Goal: Information Seeking & Learning: Learn about a topic

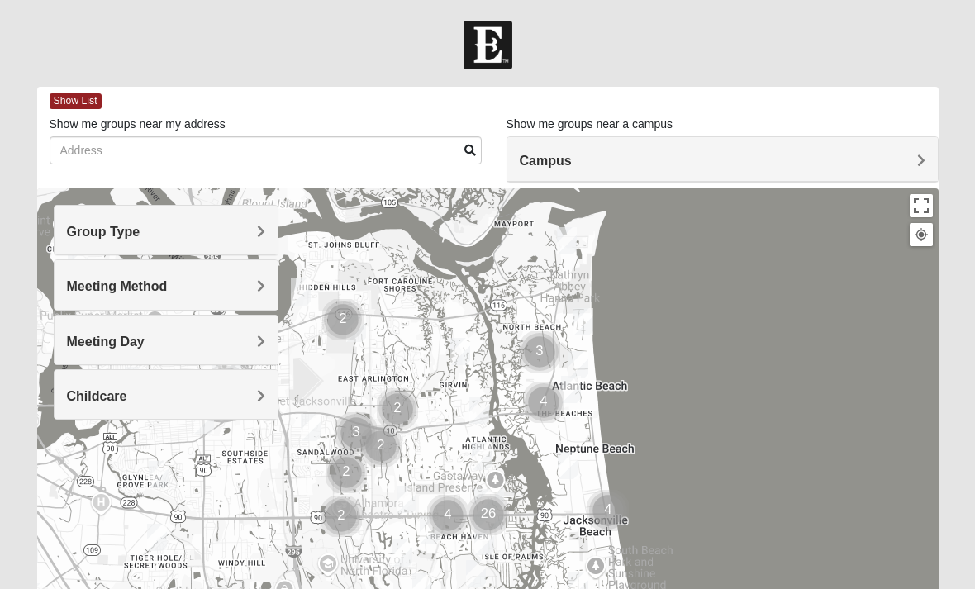
click at [252, 232] on h4 "Group Type" at bounding box center [166, 232] width 199 height 16
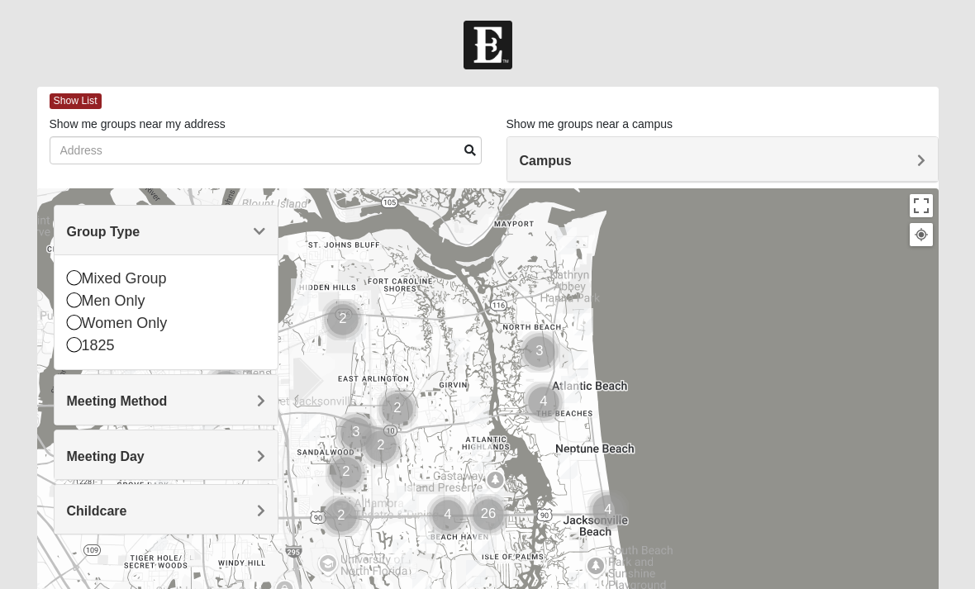
click at [76, 322] on icon at bounding box center [74, 322] width 15 height 15
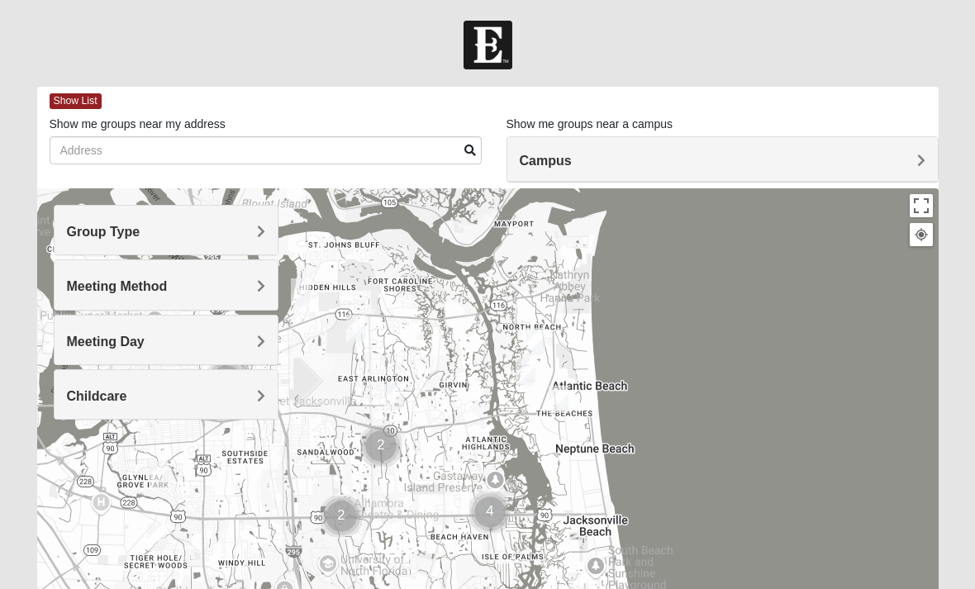
click at [255, 283] on h4 "Meeting Method" at bounding box center [166, 286] width 199 height 16
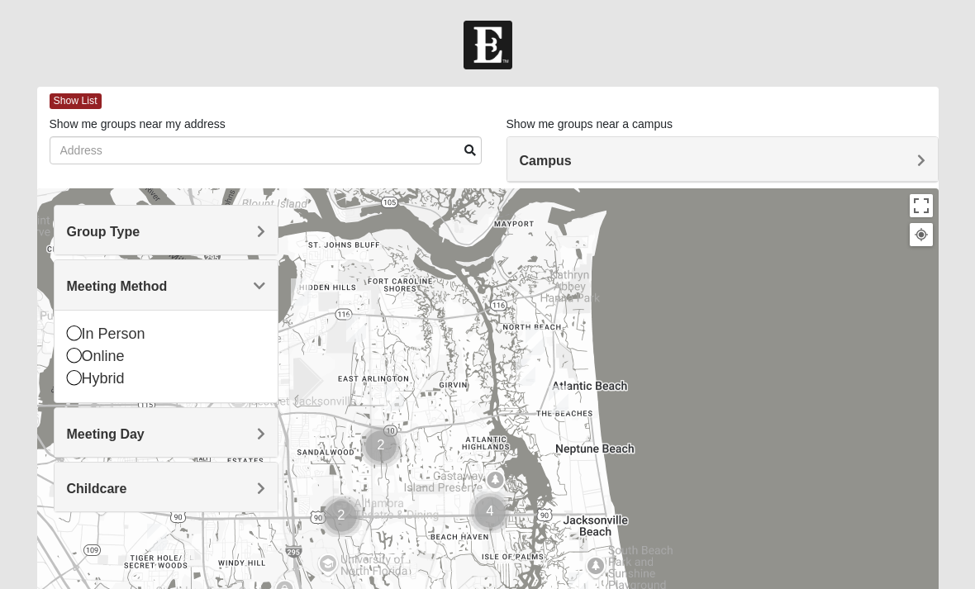
click at [77, 326] on icon at bounding box center [74, 333] width 15 height 15
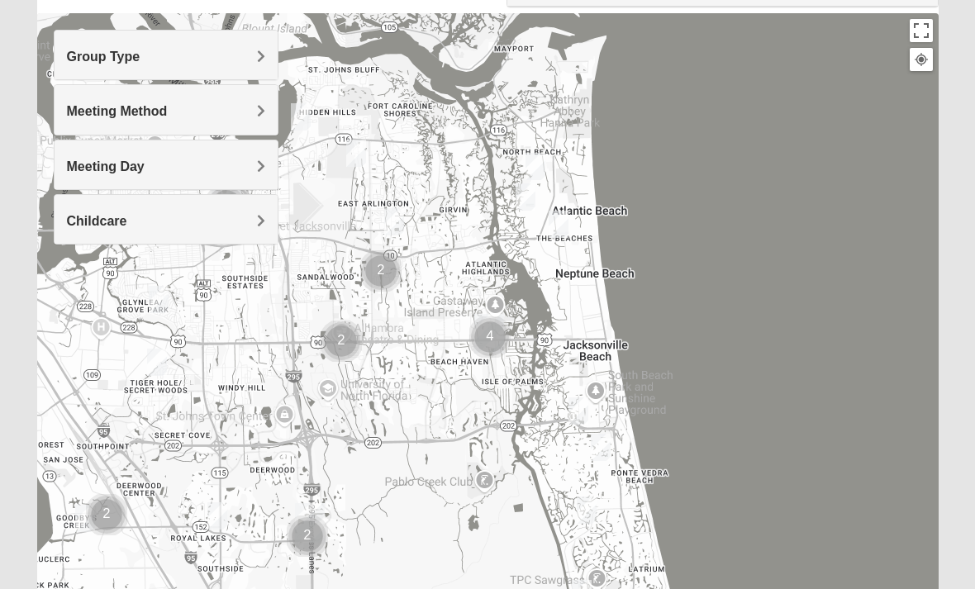
scroll to position [177, 0]
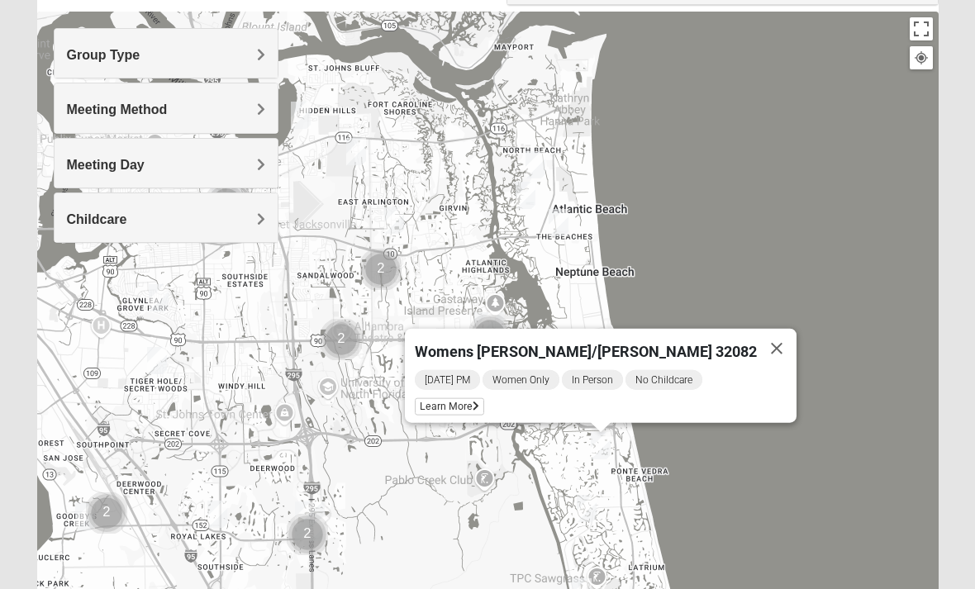
click at [877, 457] on div "Womens [PERSON_NAME]/[PERSON_NAME] 32082 [DATE] PM Women Only In Person No Chil…" at bounding box center [487, 342] width 901 height 661
click at [885, 413] on div "Womens [PERSON_NAME]/[PERSON_NAME] 32082 [DATE] PM Women Only In Person No Chil…" at bounding box center [487, 342] width 901 height 661
click at [757, 335] on button "Close" at bounding box center [777, 349] width 40 height 40
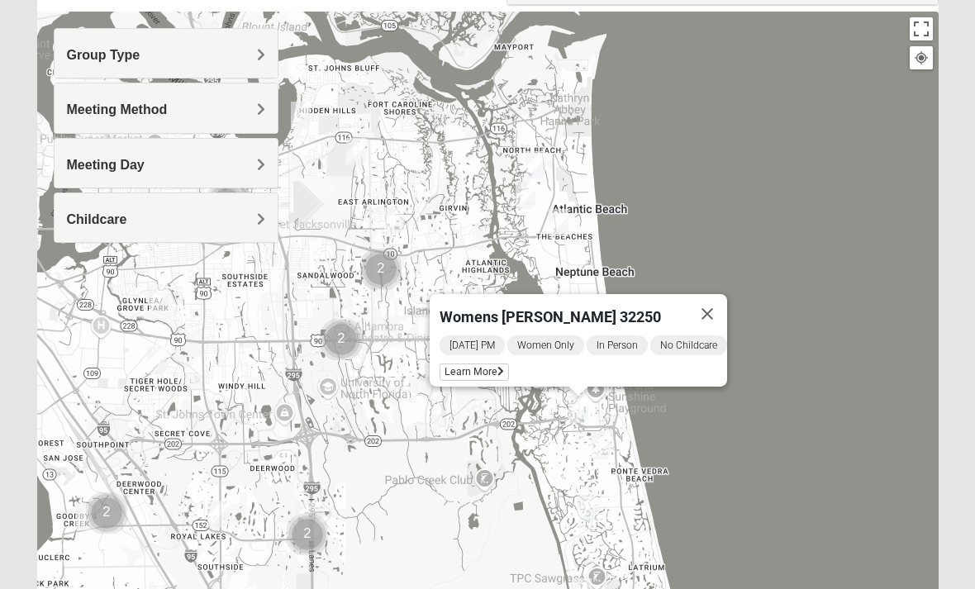
click at [720, 302] on button "Close" at bounding box center [707, 314] width 40 height 40
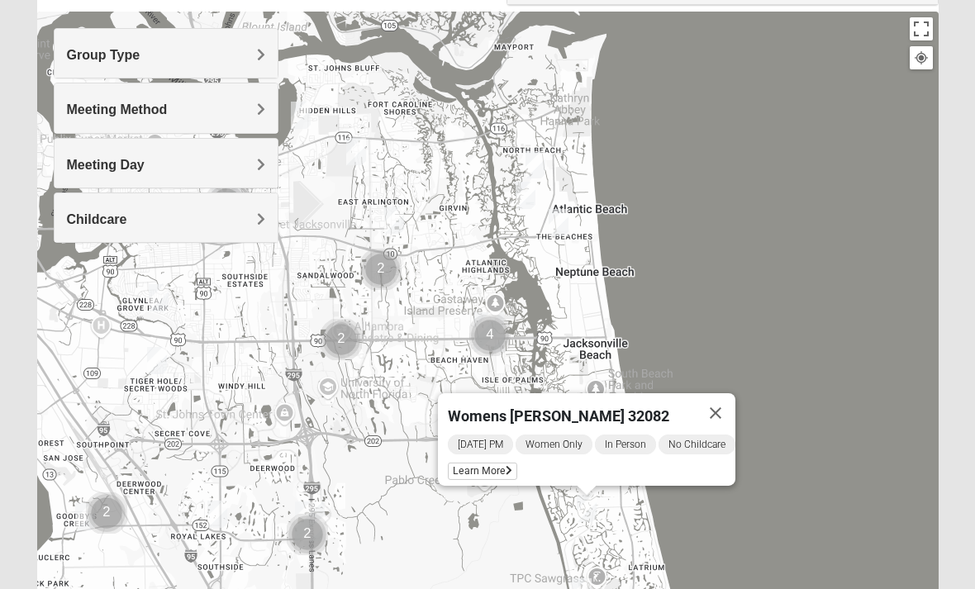
click at [727, 402] on button "Close" at bounding box center [716, 413] width 40 height 40
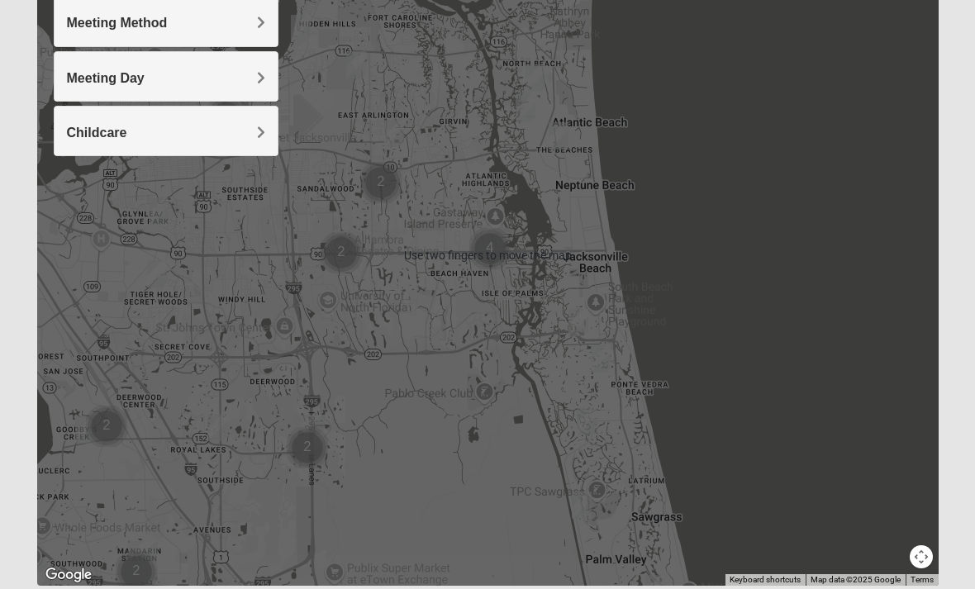
scroll to position [264, 0]
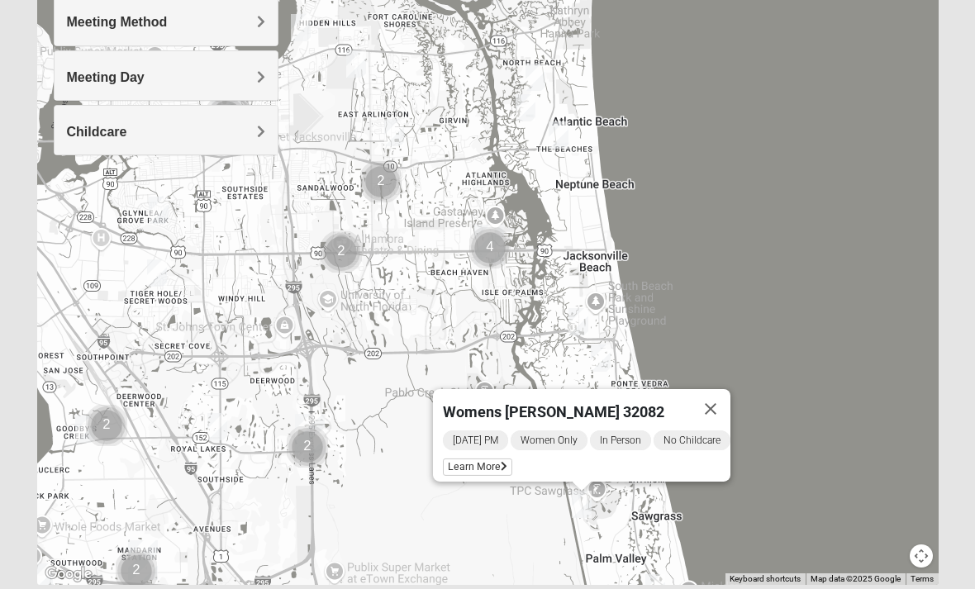
click at [725, 402] on button "Close" at bounding box center [711, 409] width 40 height 40
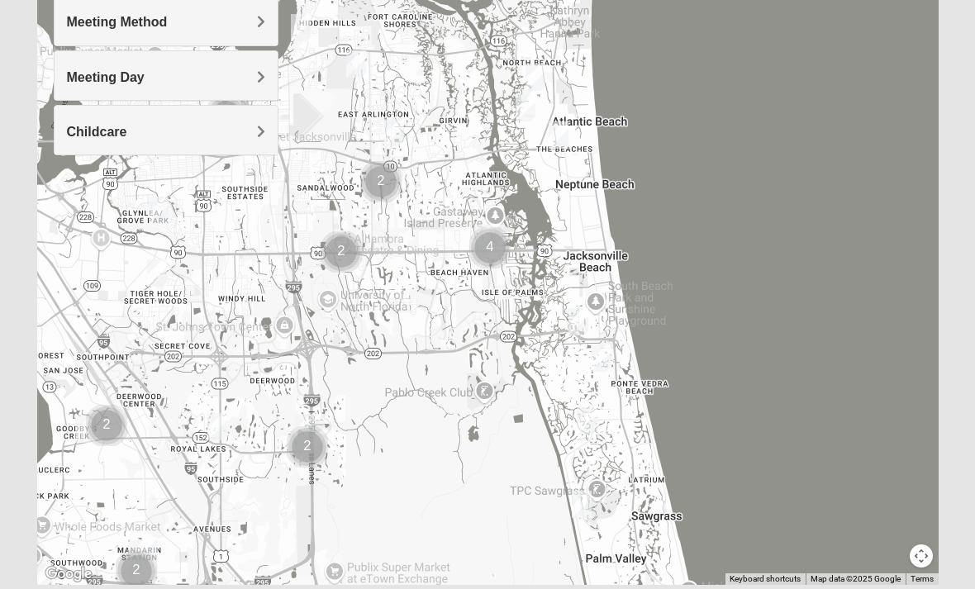
scroll to position [268, 0]
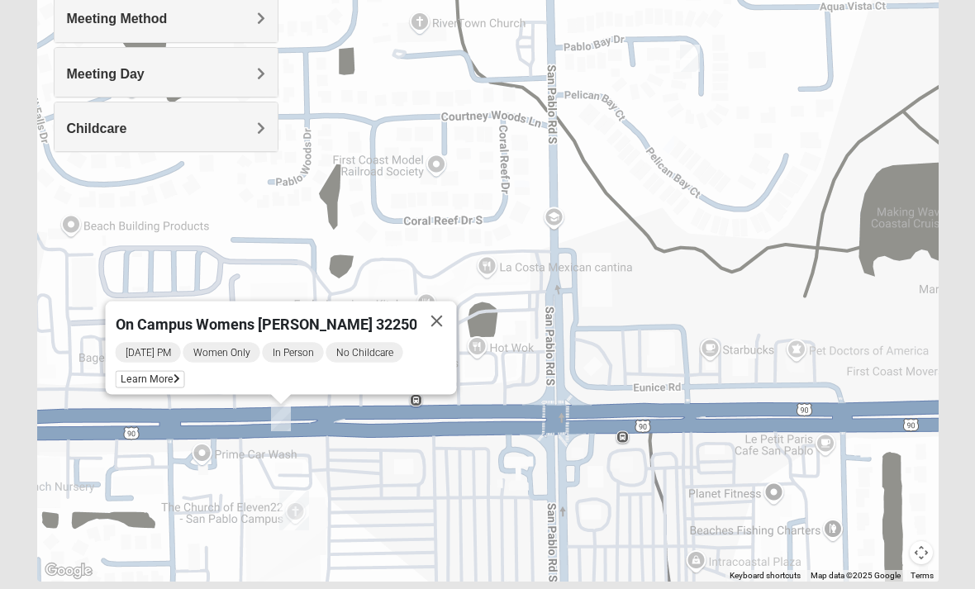
click at [434, 308] on button "Close" at bounding box center [437, 322] width 40 height 40
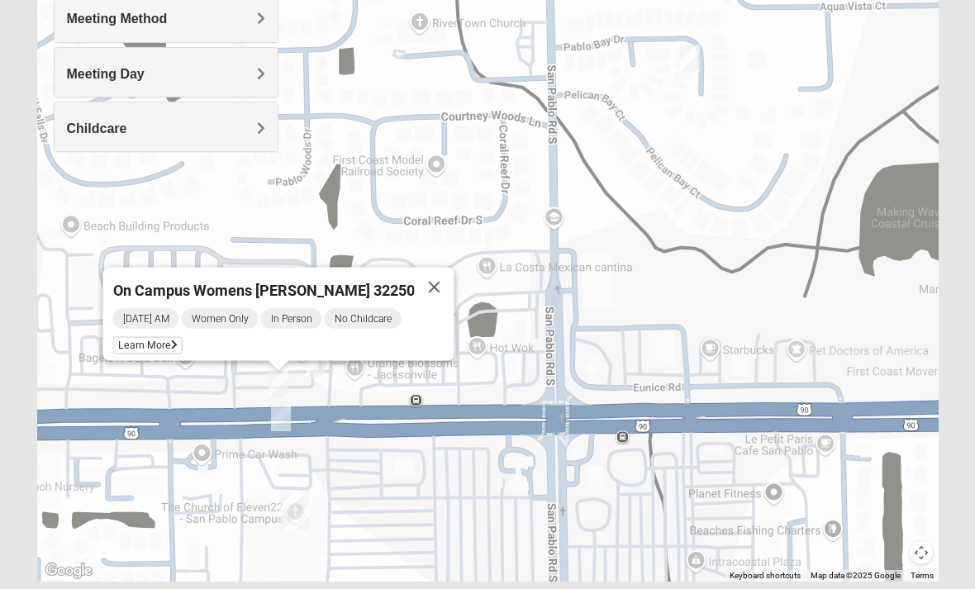
click at [169, 330] on div "[DATE] AM Women Only In Person No Childcare Learn More" at bounding box center [283, 334] width 341 height 54
click at [178, 353] on span "Learn More" at bounding box center [147, 345] width 69 height 17
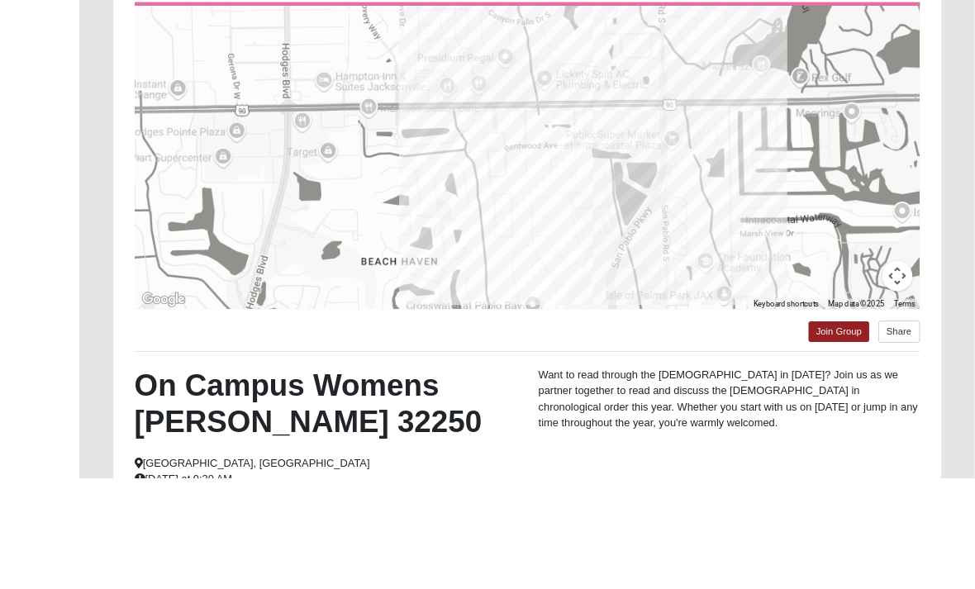
scroll to position [279, 0]
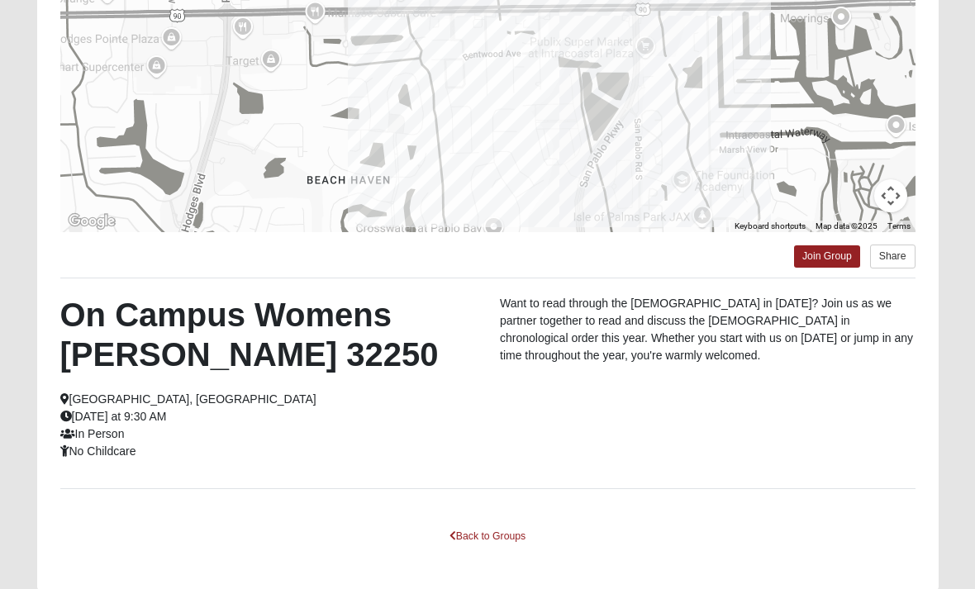
click at [497, 544] on link "Back to Groups" at bounding box center [488, 537] width 98 height 26
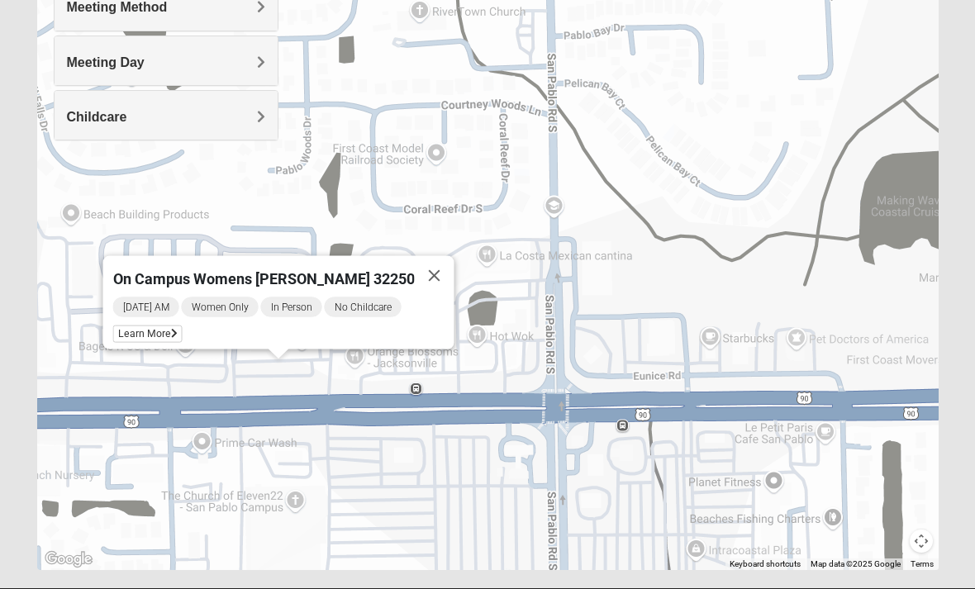
scroll to position [268, 0]
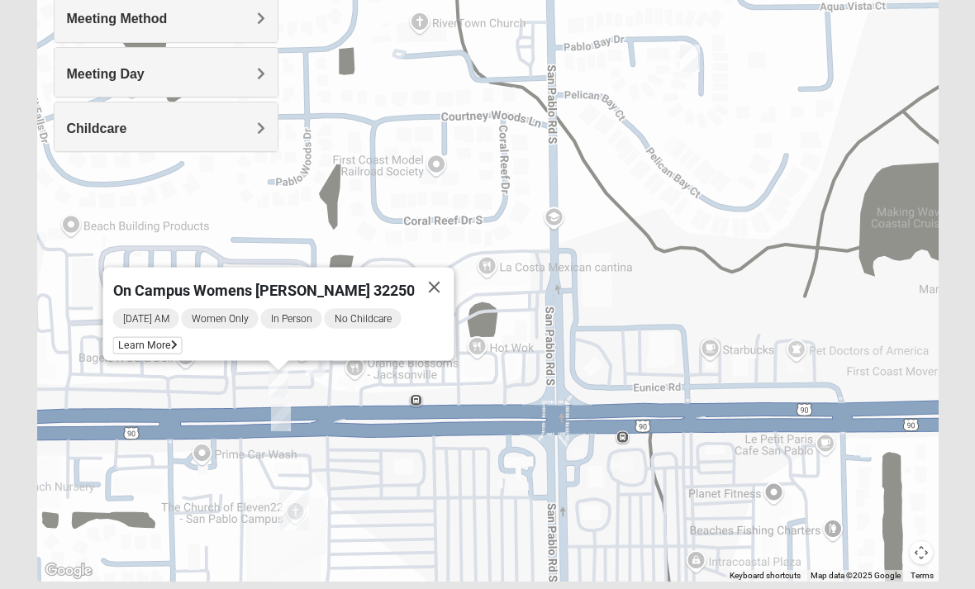
click at [415, 292] on button "Close" at bounding box center [435, 288] width 40 height 40
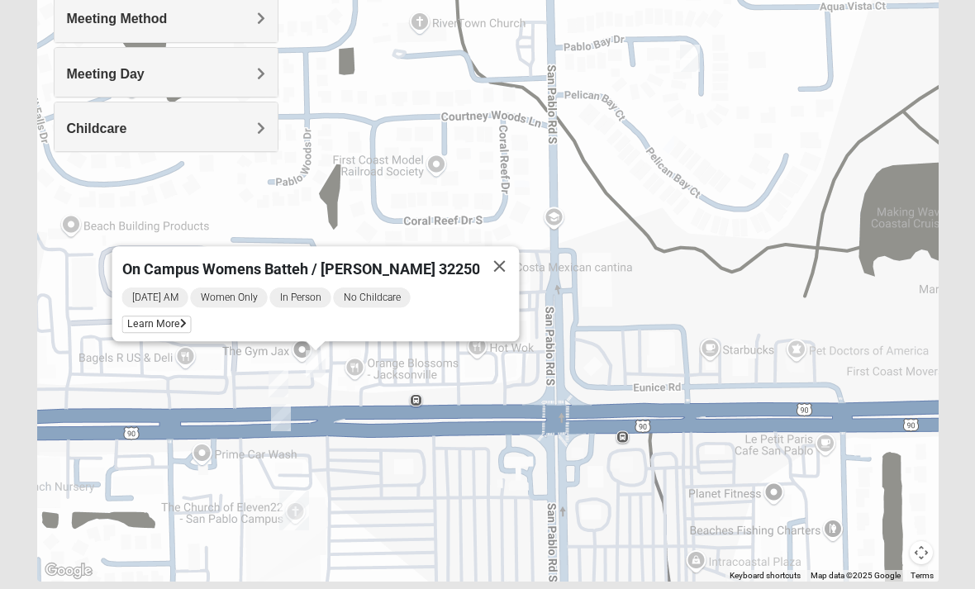
click at [192, 323] on span "Learn More" at bounding box center [156, 324] width 69 height 17
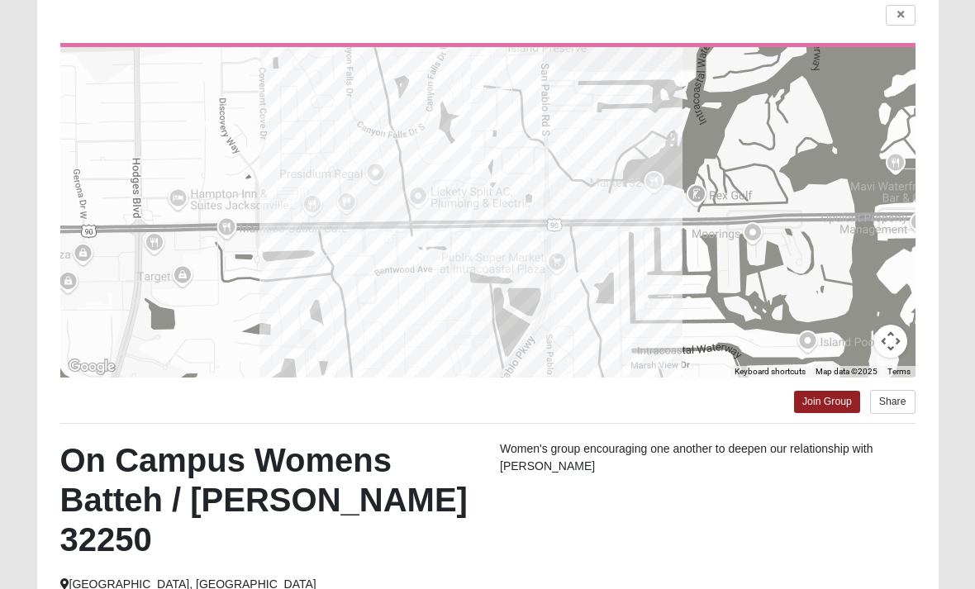
scroll to position [0, 0]
